Goal: Browse casually: Explore the website without a specific task or goal

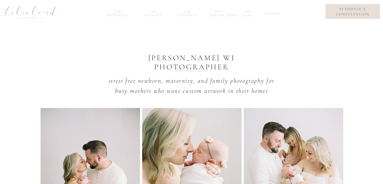
click at [188, 11] on nav "the portfolio" at bounding box center [187, 13] width 24 height 6
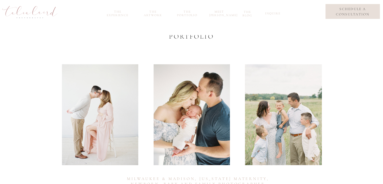
scroll to position [21, 0]
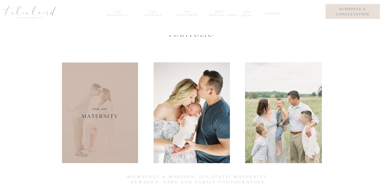
click at [112, 121] on div at bounding box center [100, 112] width 76 height 101
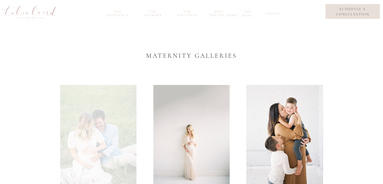
click at [98, 134] on div at bounding box center [98, 135] width 76 height 101
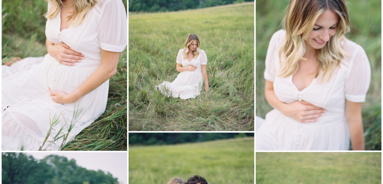
scroll to position [1930, 0]
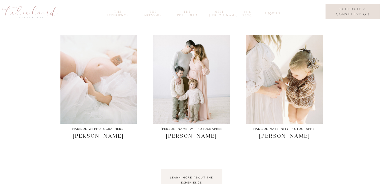
scroll to position [190, 0]
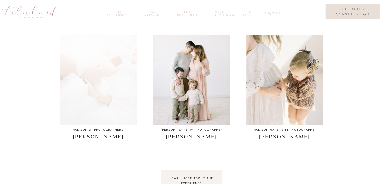
click at [101, 78] on div at bounding box center [98, 74] width 76 height 101
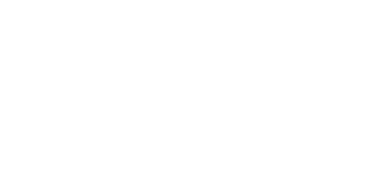
scroll to position [6754294, 0]
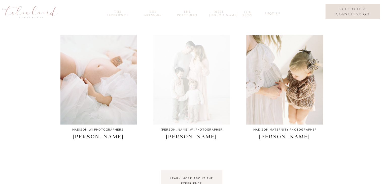
click at [171, 101] on div at bounding box center [191, 74] width 76 height 101
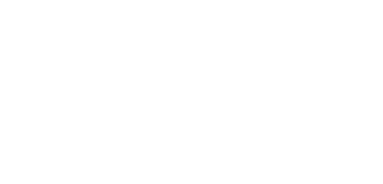
scroll to position [6753984, 0]
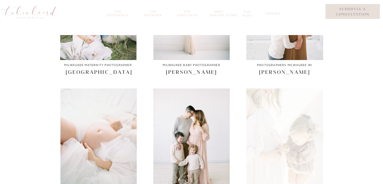
click at [277, 145] on div at bounding box center [284, 138] width 77 height 101
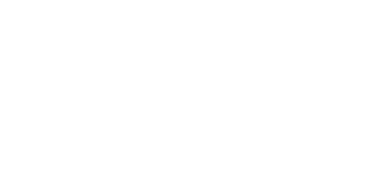
scroll to position [6754414, 0]
